Goal: Task Accomplishment & Management: Manage account settings

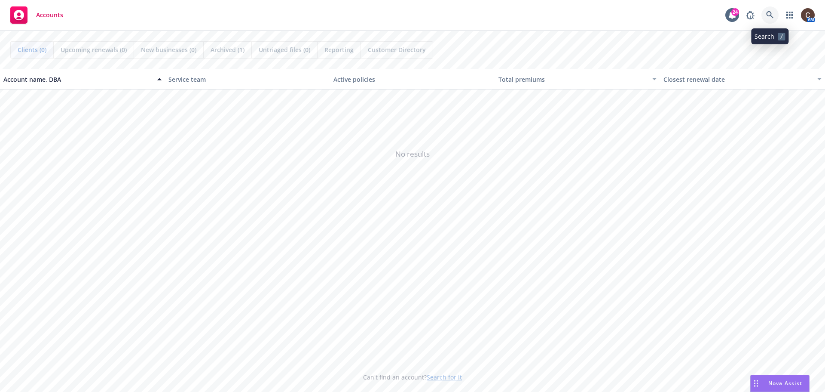
click at [773, 18] on icon at bounding box center [771, 15] width 8 height 8
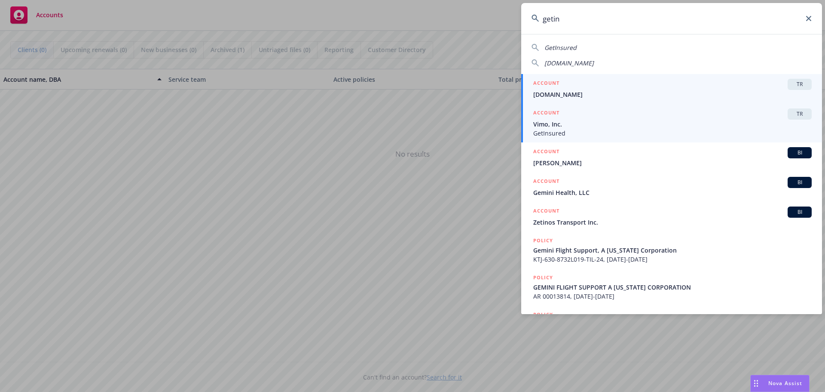
type input "getin"
click at [667, 127] on span "Vimo, Inc." at bounding box center [673, 124] width 279 height 9
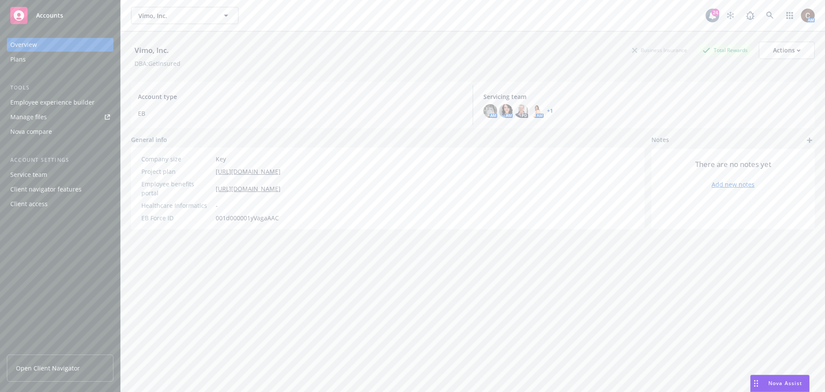
click at [60, 113] on link "Manage files" at bounding box center [60, 117] width 107 height 14
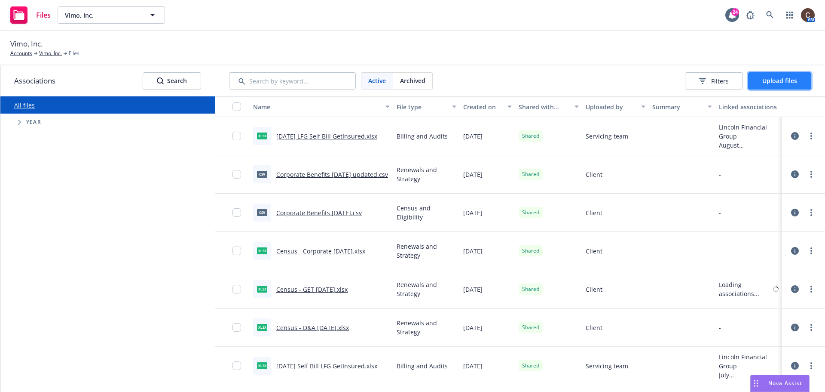
click at [797, 83] on span "Upload files" at bounding box center [780, 81] width 35 height 8
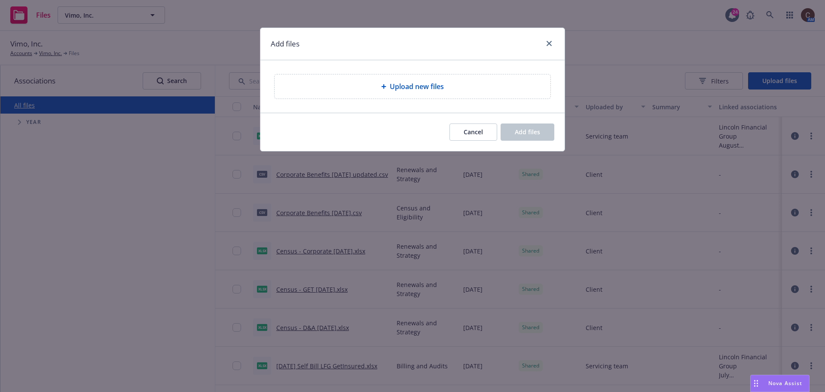
click at [457, 92] on div "Upload new files" at bounding box center [413, 86] width 276 height 24
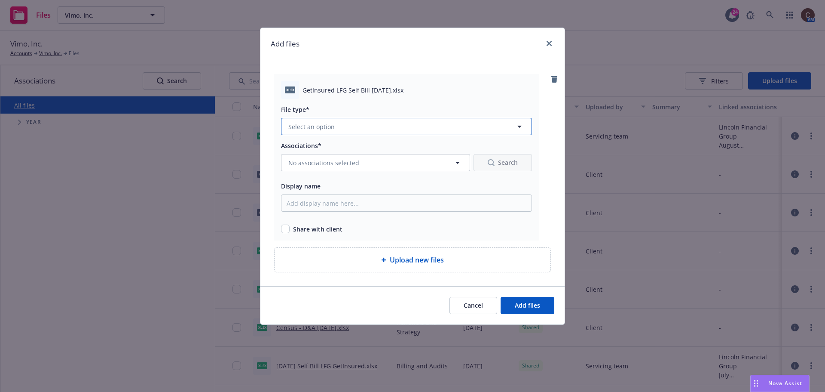
click at [389, 123] on button "Select an option" at bounding box center [406, 126] width 251 height 17
click at [368, 179] on div "Billing and Audits" at bounding box center [407, 173] width 240 height 12
click at [371, 163] on button "No associations selected" at bounding box center [375, 162] width 189 height 17
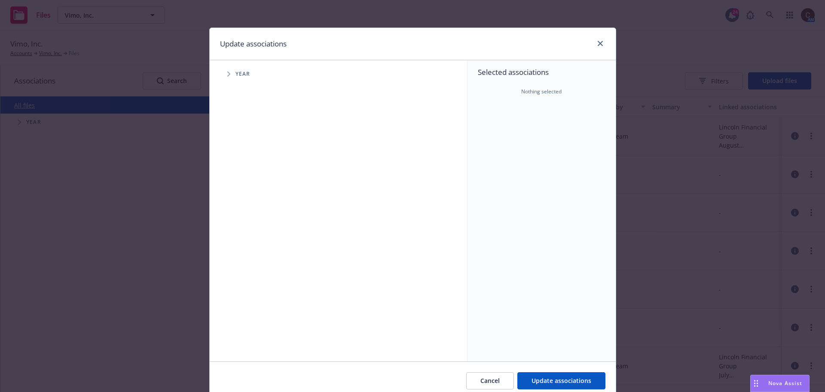
click at [243, 75] on span "Year" at bounding box center [243, 73] width 15 height 5
click at [227, 74] on icon "Tree Example" at bounding box center [228, 73] width 3 height 5
click at [249, 193] on input "Tree Example" at bounding box center [250, 191] width 9 height 9
checkbox input "true"
click at [236, 195] on span "Tree Example" at bounding box center [240, 192] width 14 height 14
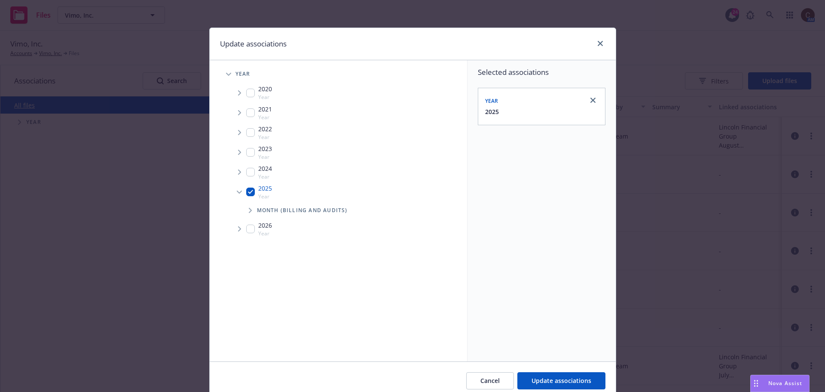
click at [249, 211] on icon "Tree Example" at bounding box center [250, 210] width 3 height 5
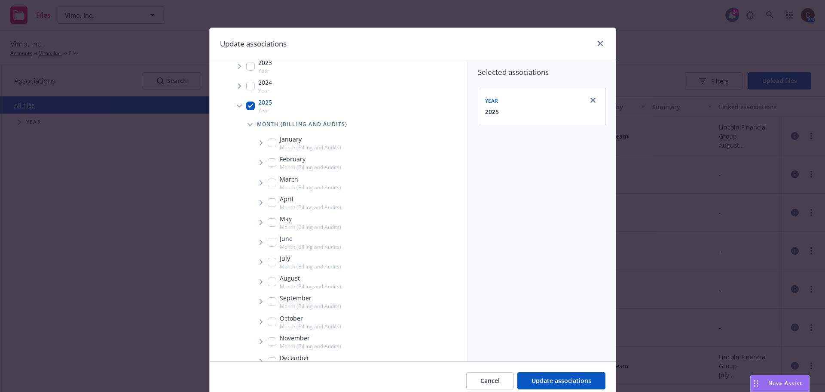
click at [271, 279] on input "Tree Example" at bounding box center [272, 281] width 9 height 9
checkbox input "true"
click at [260, 281] on span "Tree Example" at bounding box center [261, 282] width 14 height 14
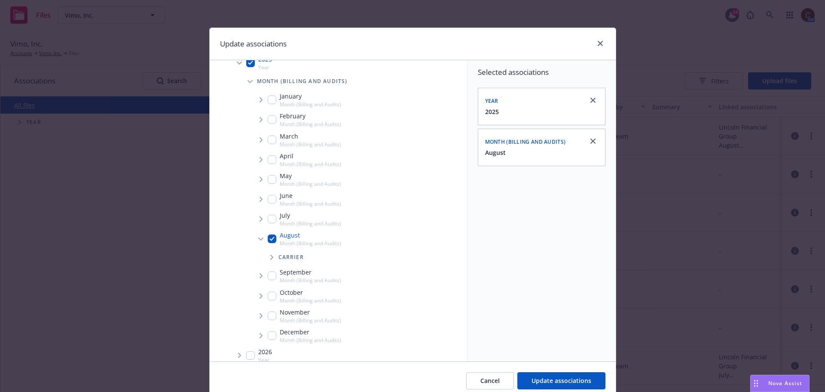
click at [271, 260] on span "Tree Example" at bounding box center [272, 257] width 14 height 14
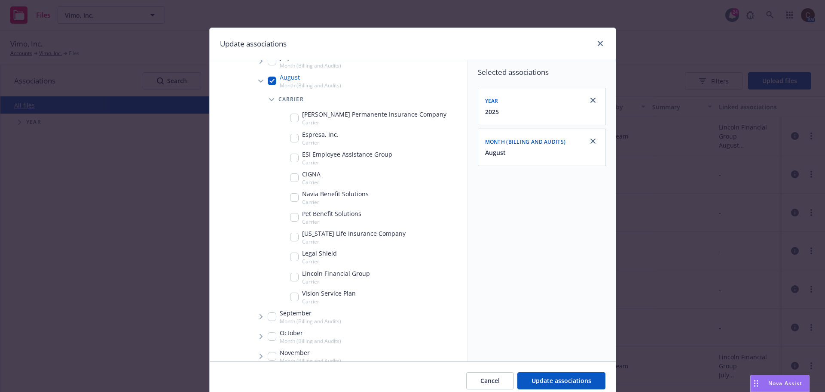
scroll to position [336, 0]
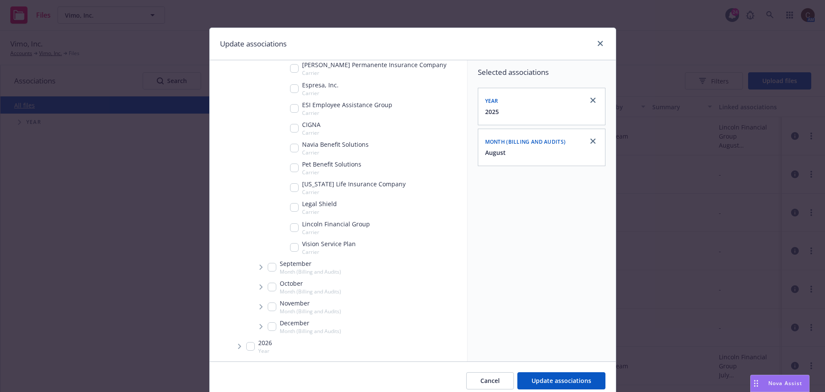
click at [294, 227] on input "Tree Example" at bounding box center [294, 227] width 9 height 9
checkbox input "true"
click at [586, 381] on span "Update associations" at bounding box center [562, 380] width 60 height 8
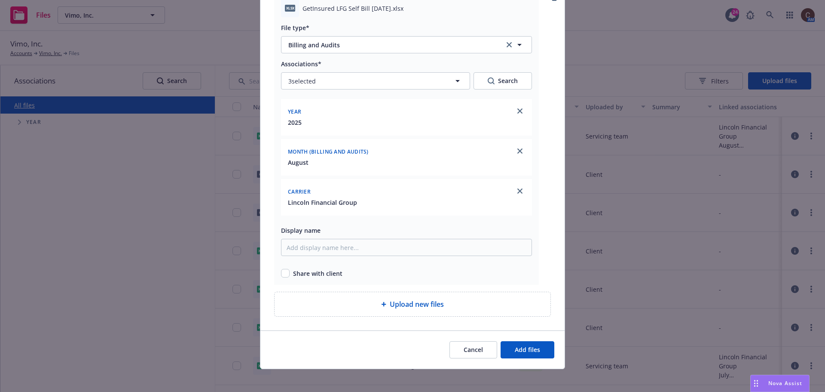
scroll to position [86, 0]
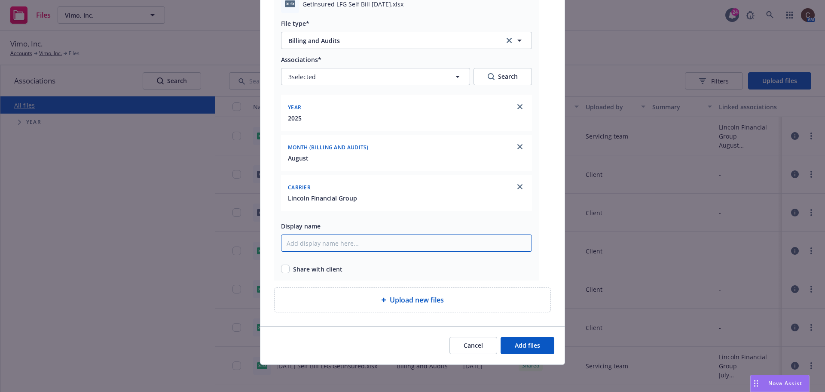
click at [377, 244] on input "Display name" at bounding box center [406, 242] width 251 height 17
type input "Revised [DATE] LFG Self-Bill GetInsured"
click at [285, 267] on input "checkbox" at bounding box center [285, 268] width 9 height 9
checkbox input "true"
click at [517, 337] on button "Add files" at bounding box center [528, 345] width 54 height 17
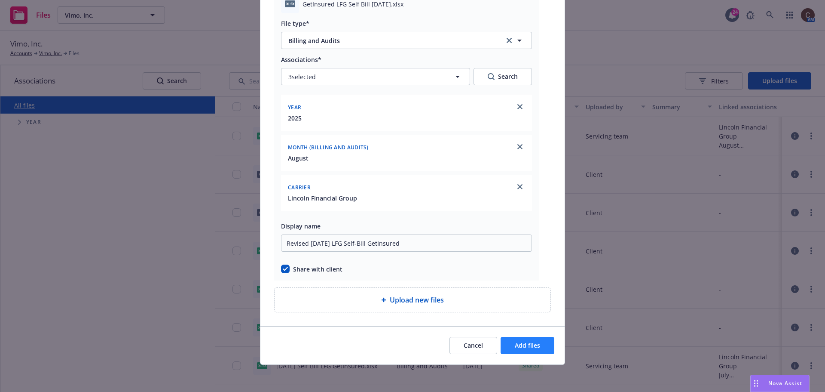
scroll to position [55, 0]
